Goal: Transaction & Acquisition: Subscribe to service/newsletter

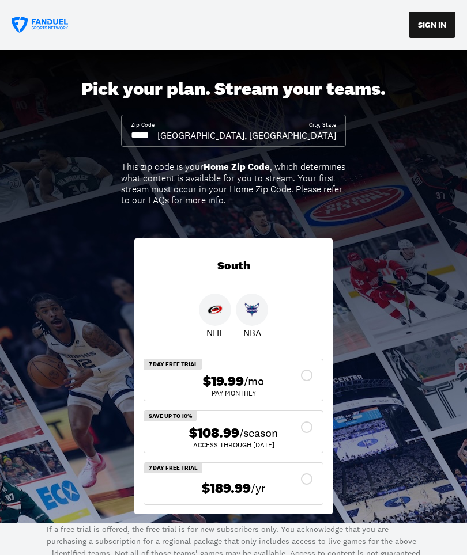
click at [310, 426] on div "$108.99 /season" at bounding box center [233, 433] width 160 height 17
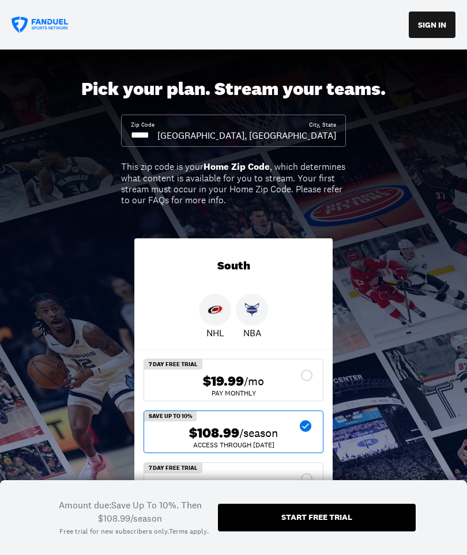
click at [319, 519] on div "Start free trial" at bounding box center [316, 517] width 71 height 8
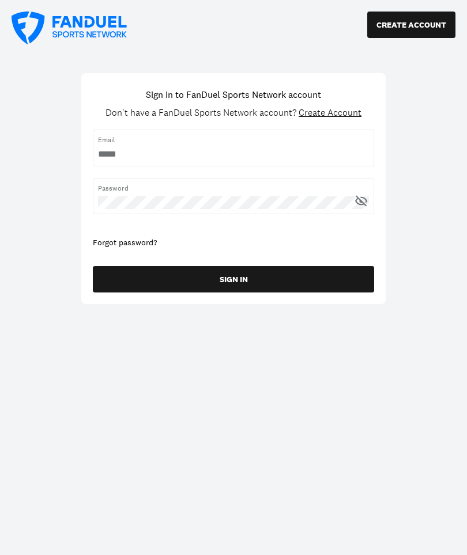
click at [117, 153] on input "username" at bounding box center [233, 154] width 271 height 13
type input "**********"
click at [235, 277] on button "SIGN IN" at bounding box center [233, 279] width 281 height 26
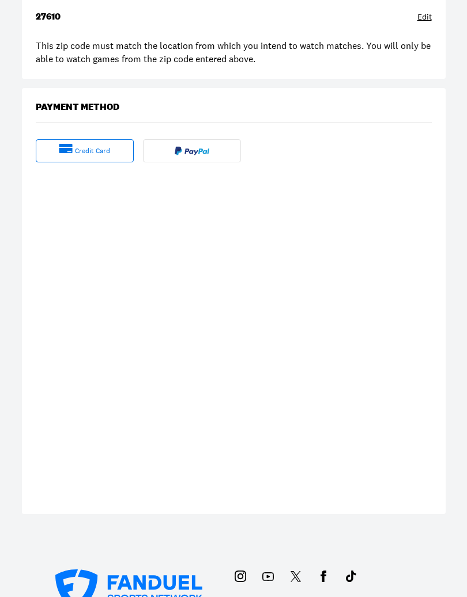
scroll to position [259, 0]
